Goal: Transaction & Acquisition: Purchase product/service

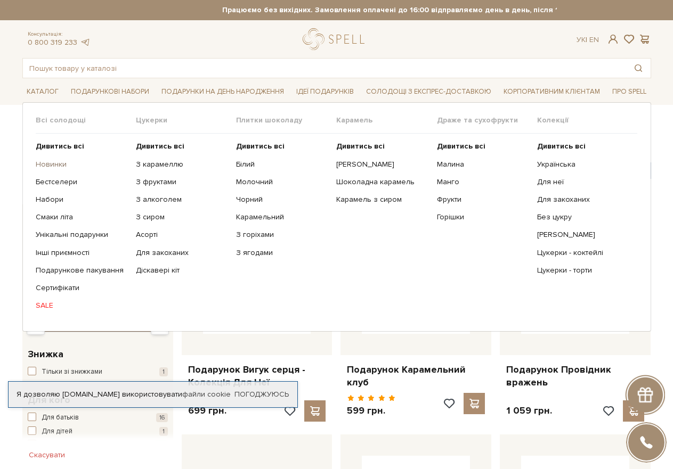
click at [52, 163] on link "Новинки" at bounding box center [82, 165] width 92 height 10
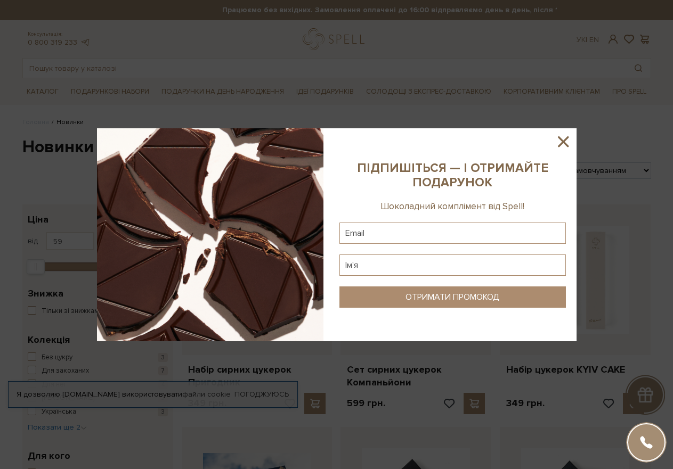
click at [564, 140] on icon at bounding box center [563, 142] width 18 height 18
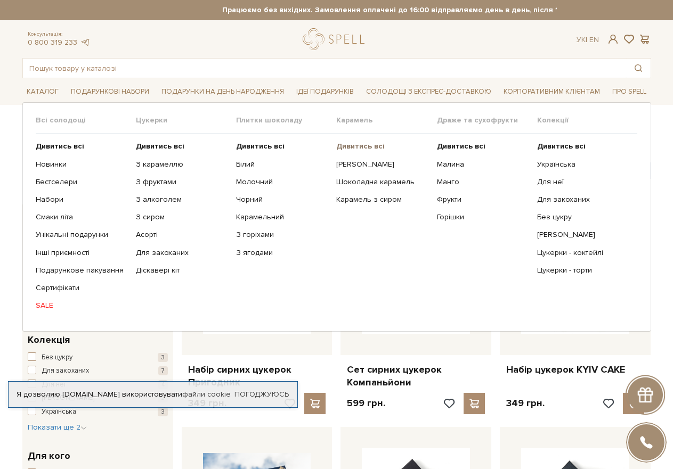
click at [355, 144] on b "Дивитись всі" at bounding box center [360, 146] width 48 height 9
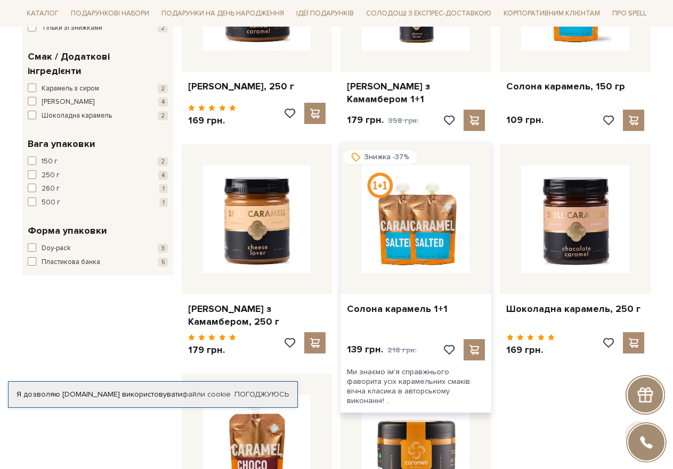
scroll to position [320, 0]
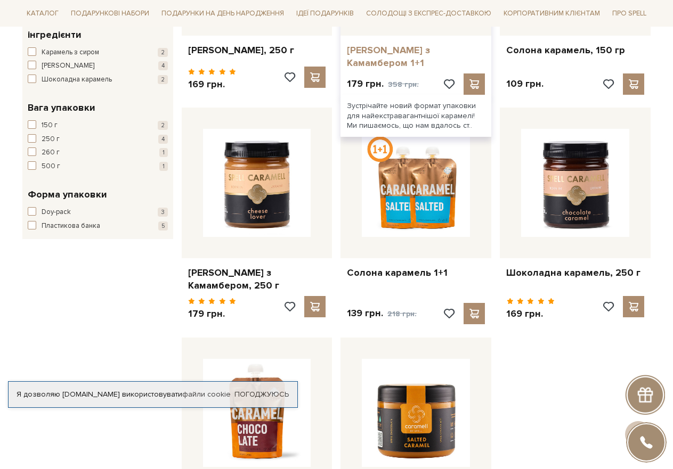
click at [415, 48] on link "[PERSON_NAME] з Камамбером 1+1" at bounding box center [416, 56] width 138 height 25
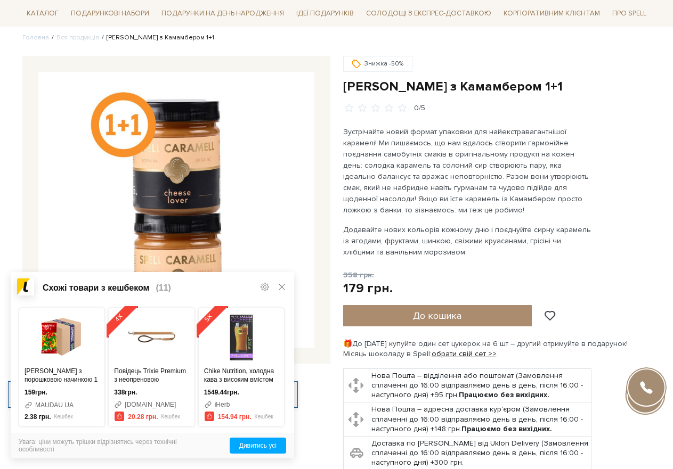
scroll to position [53, 0]
